Goal: Navigation & Orientation: Find specific page/section

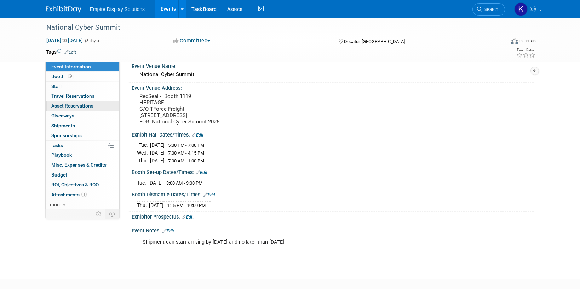
click at [82, 107] on span "Asset Reservations 0" at bounding box center [72, 106] width 42 height 6
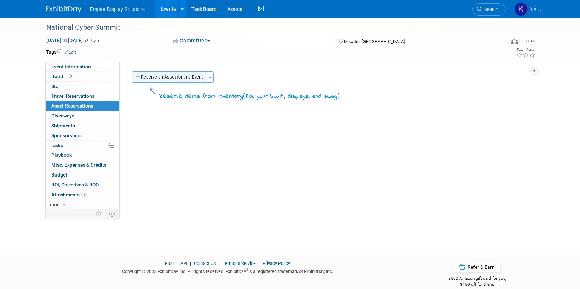
click at [188, 79] on button "Reserve an Asset for this Event" at bounding box center [169, 76] width 75 height 11
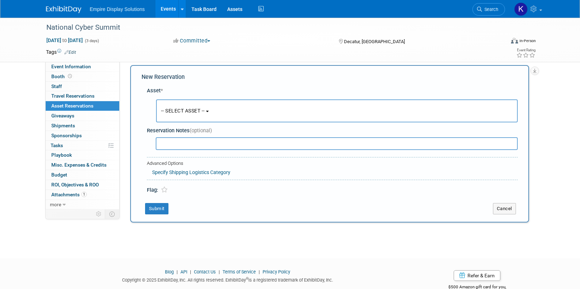
scroll to position [7, 0]
click at [92, 65] on link "Event Information" at bounding box center [83, 67] width 74 height 10
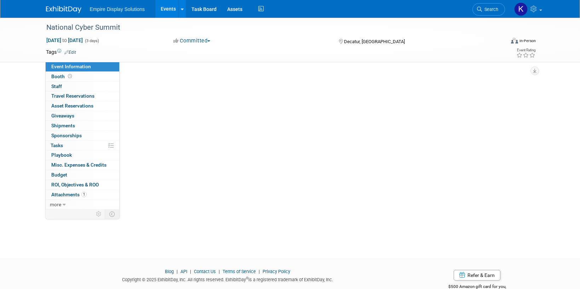
scroll to position [0, 0]
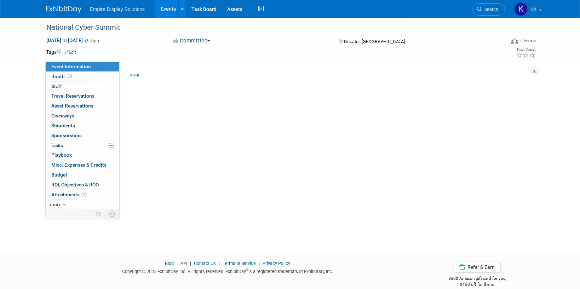
click at [72, 12] on img at bounding box center [63, 9] width 35 height 7
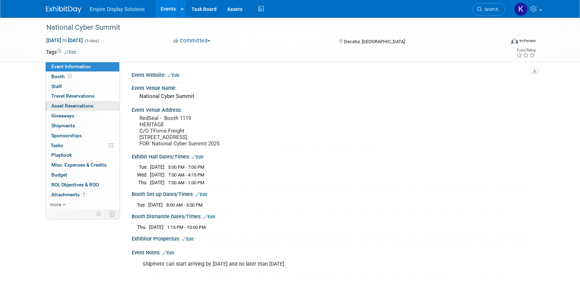
click at [72, 102] on link "0 Asset Reservations 0" at bounding box center [83, 106] width 74 height 10
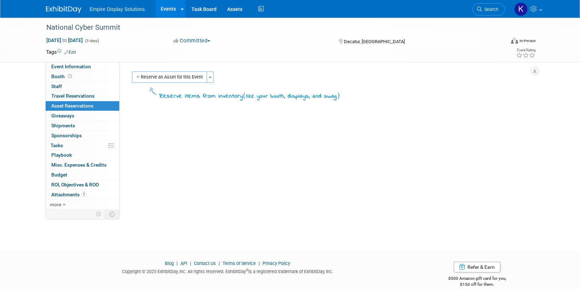
click at [59, 9] on img at bounding box center [63, 9] width 35 height 7
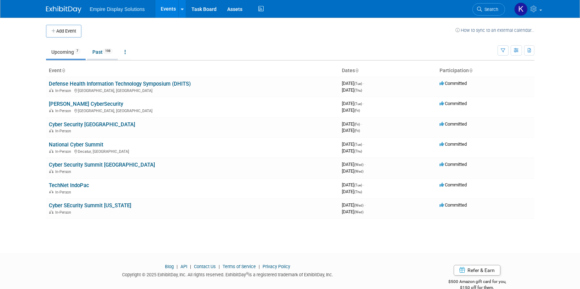
click at [99, 50] on link "Past 198" at bounding box center [102, 51] width 31 height 13
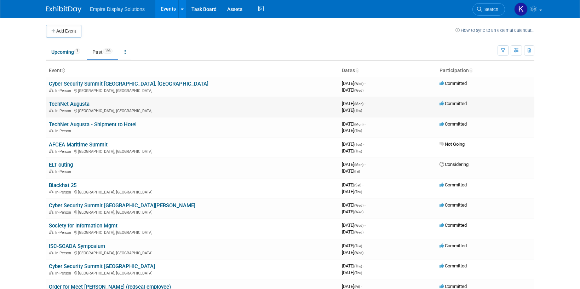
click at [76, 104] on link "TechNet Augusta" at bounding box center [69, 104] width 41 height 6
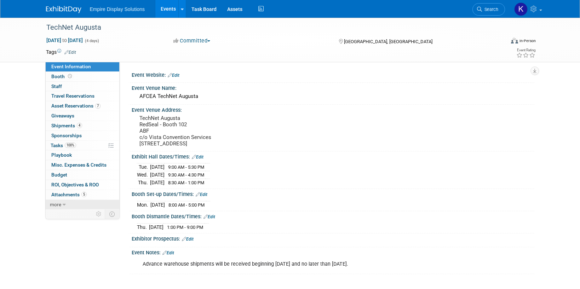
click at [61, 204] on link "more" at bounding box center [83, 205] width 74 height 10
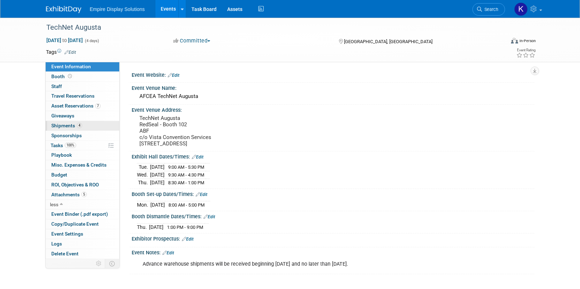
click at [70, 125] on span "Shipments 4" at bounding box center [66, 126] width 31 height 6
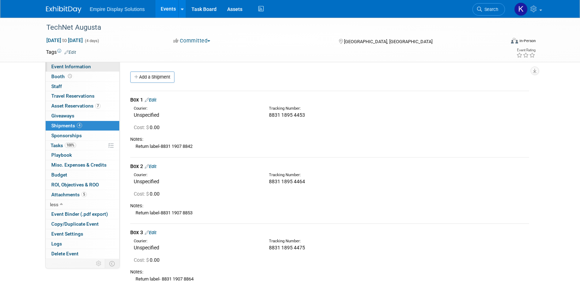
click at [71, 64] on span "Event Information" at bounding box center [71, 67] width 40 height 6
